Goal: Communication & Community: Answer question/provide support

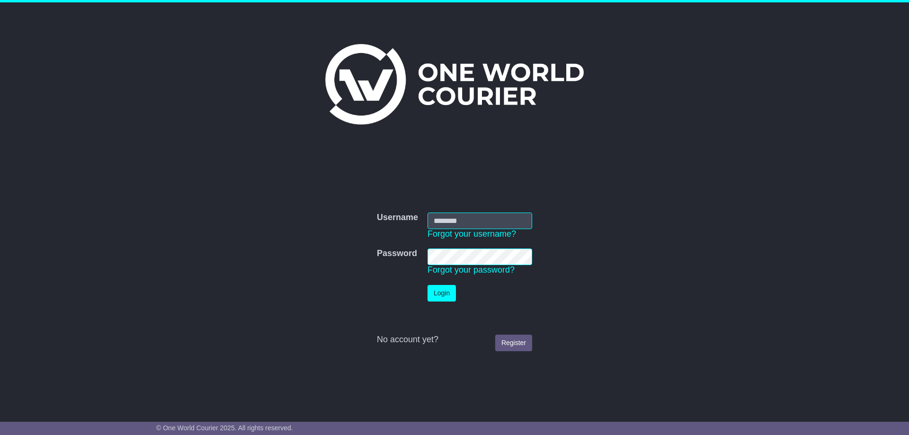
type input "**********"
click at [442, 293] on button "Login" at bounding box center [442, 293] width 28 height 17
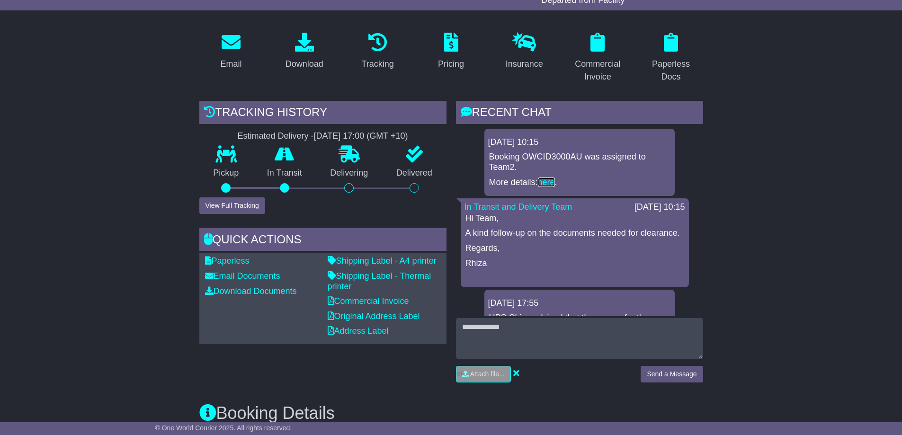
click at [551, 179] on link "here" at bounding box center [546, 182] width 17 height 9
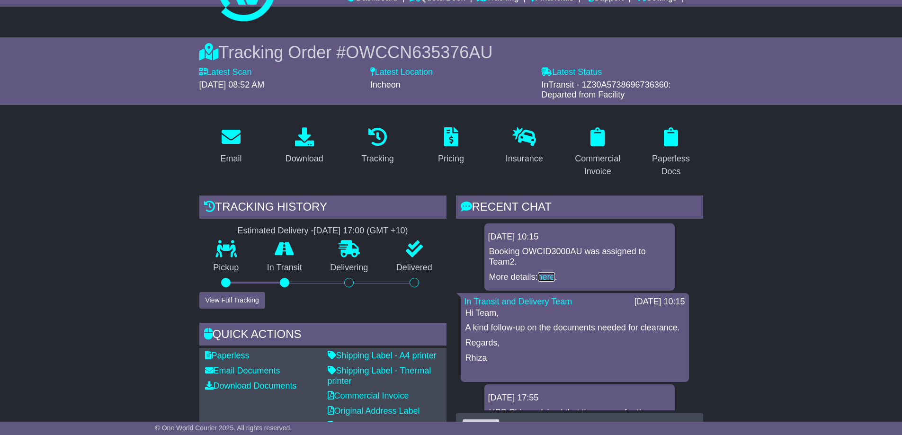
scroll to position [95, 0]
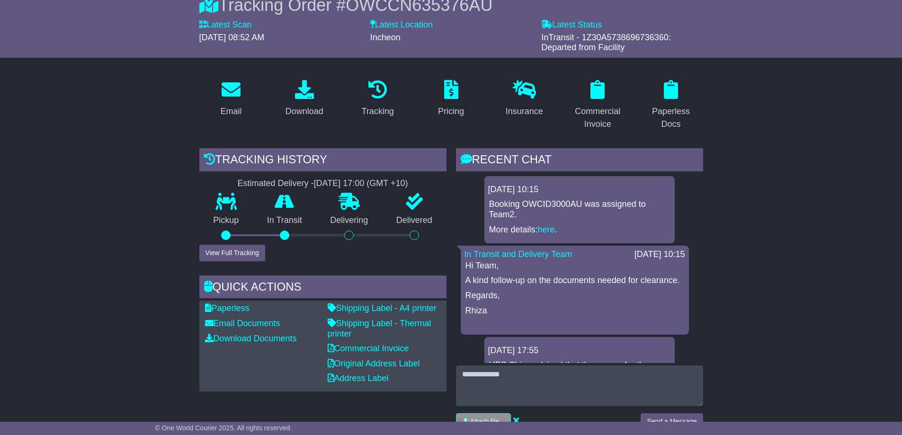
click at [590, 316] on p "Rhiza" at bounding box center [574, 311] width 219 height 10
click at [580, 354] on div "20 Aug 2025 17:55 UPS China advised that the reason for the delay was that it w…" at bounding box center [579, 386] width 190 height 98
drag, startPoint x: 579, startPoint y: 355, endPoint x: 574, endPoint y: 334, distance: 21.3
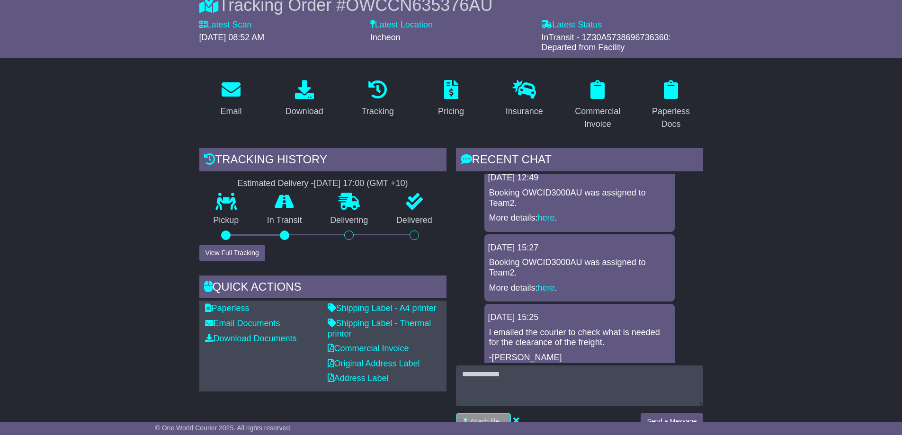
scroll to position [450, 0]
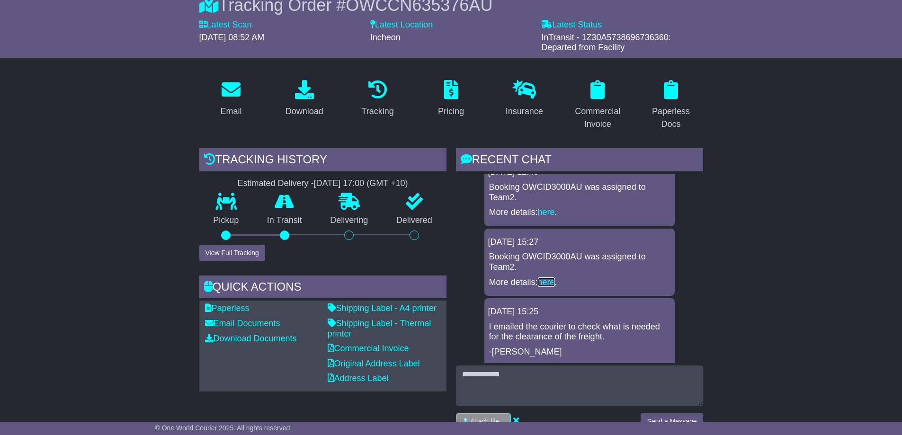
click at [547, 287] on link "here" at bounding box center [546, 281] width 17 height 9
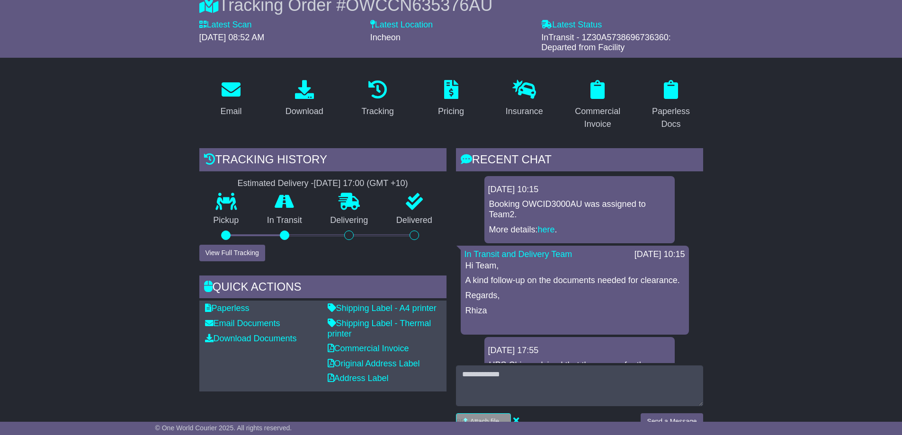
scroll to position [142, 0]
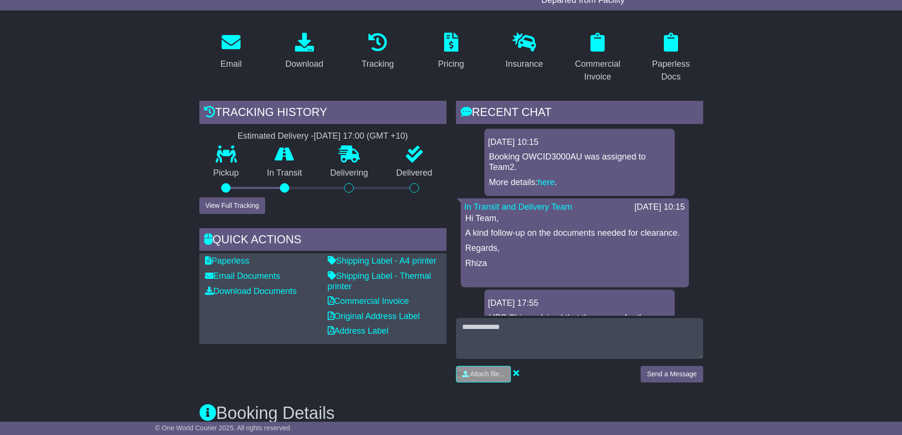
click at [643, 239] on p "A kind follow-up on the documents needed for clearance." at bounding box center [574, 233] width 219 height 10
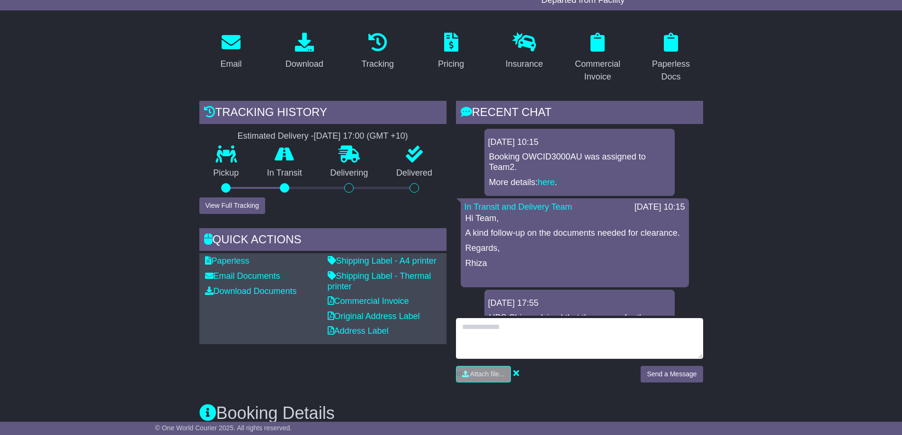
click at [537, 323] on textarea at bounding box center [579, 338] width 247 height 41
type textarea "*"
click at [488, 328] on textarea "To enrich screen reader interactions, please activate Accessibility in Grammarl…" at bounding box center [579, 338] width 247 height 41
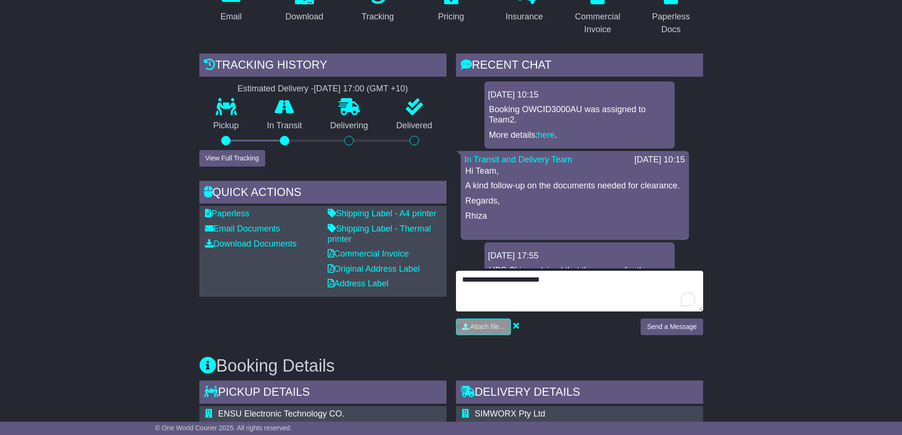
type textarea "**********"
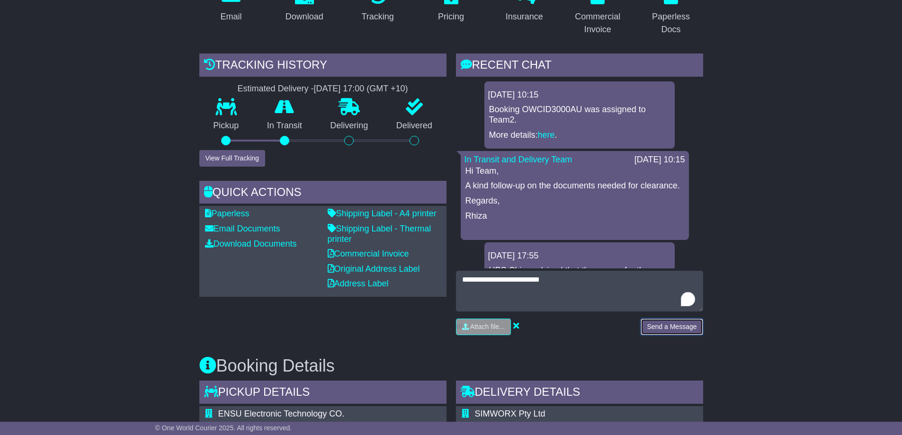
click at [672, 327] on button "Send a Message" at bounding box center [672, 327] width 62 height 17
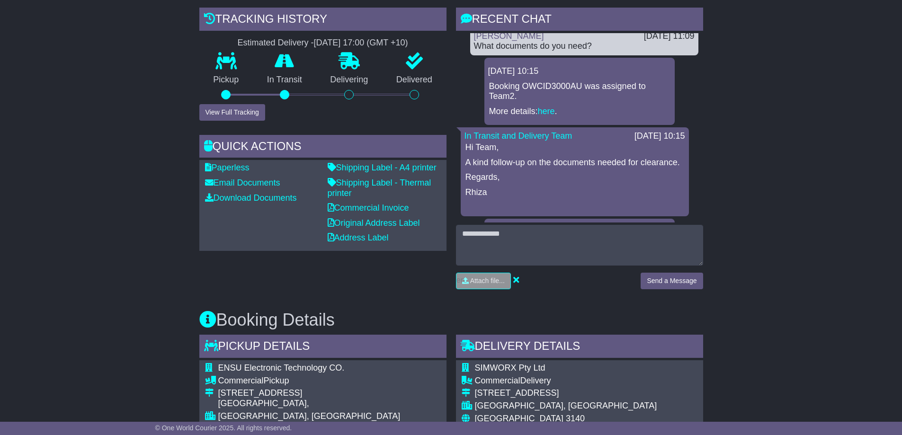
scroll to position [0, 0]
